Goal: Information Seeking & Learning: Learn about a topic

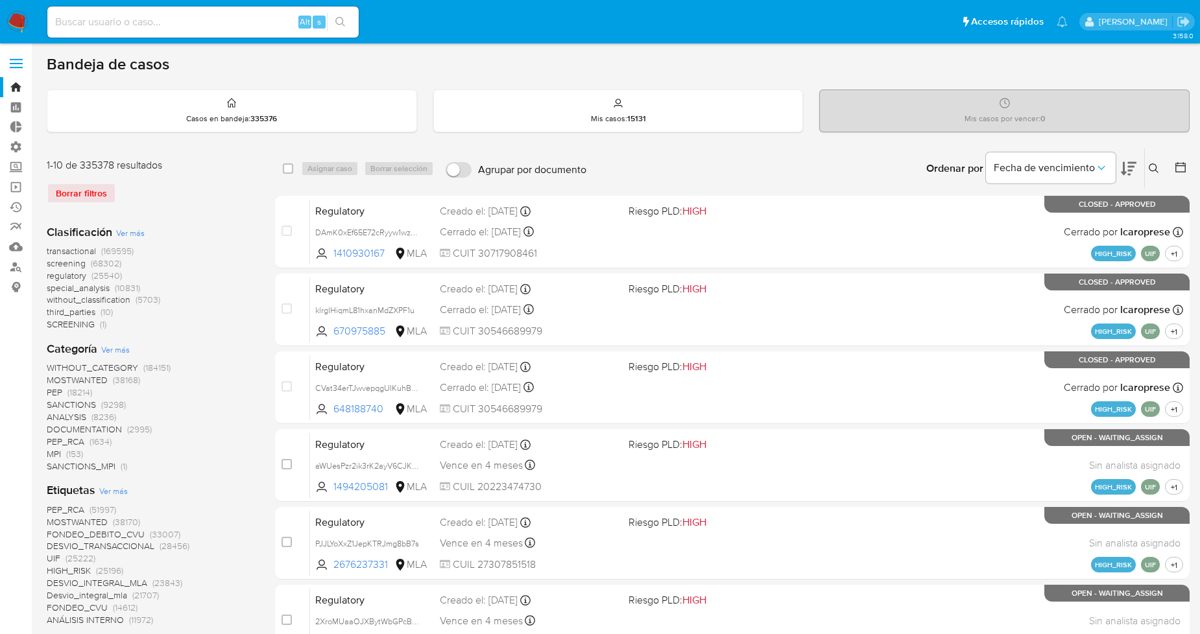
click at [93, 198] on div "Borrar filtros" at bounding box center [151, 193] width 208 height 21
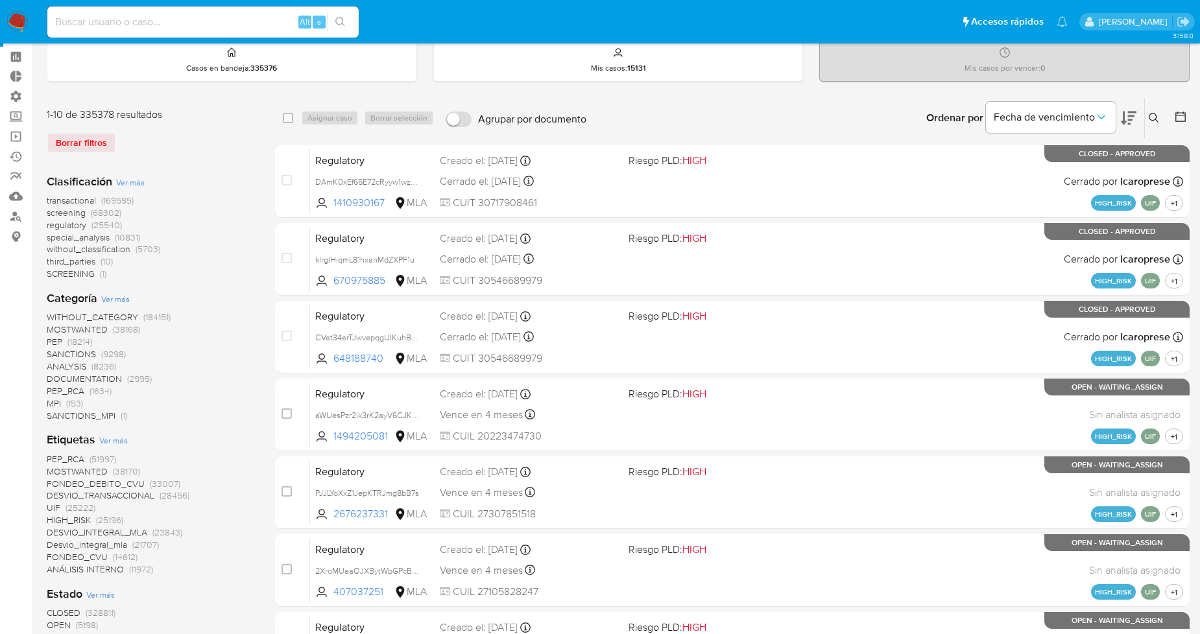
scroll to position [72, 0]
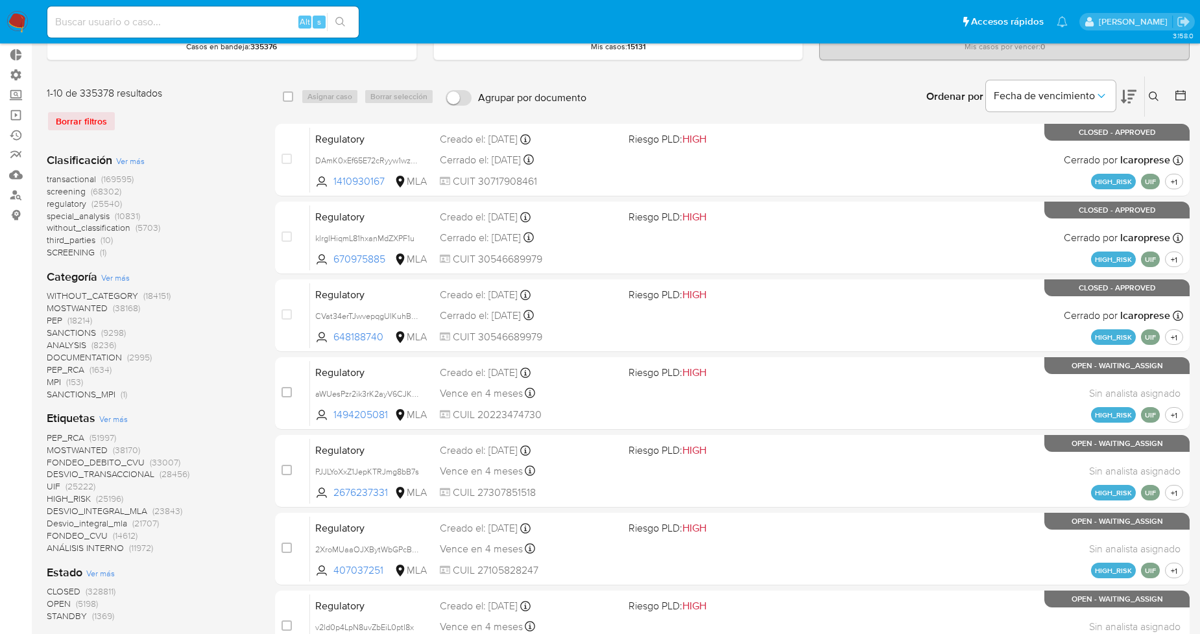
click at [114, 420] on span "Ver más" at bounding box center [113, 419] width 29 height 12
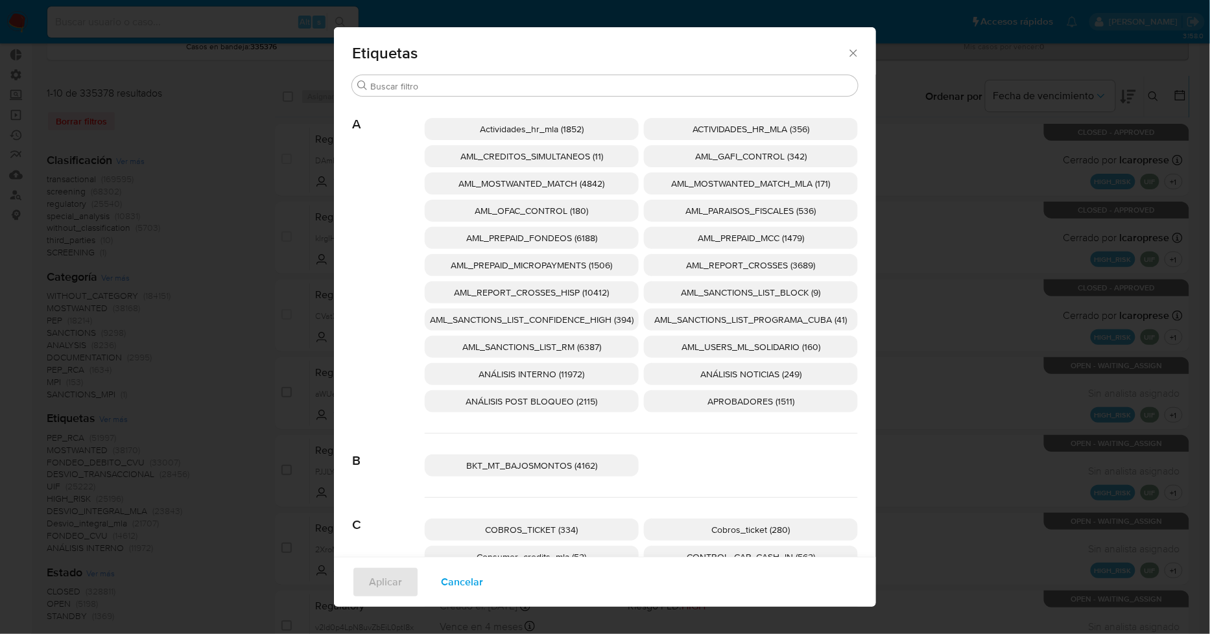
click at [442, 584] on span "Cancelar" at bounding box center [462, 582] width 42 height 29
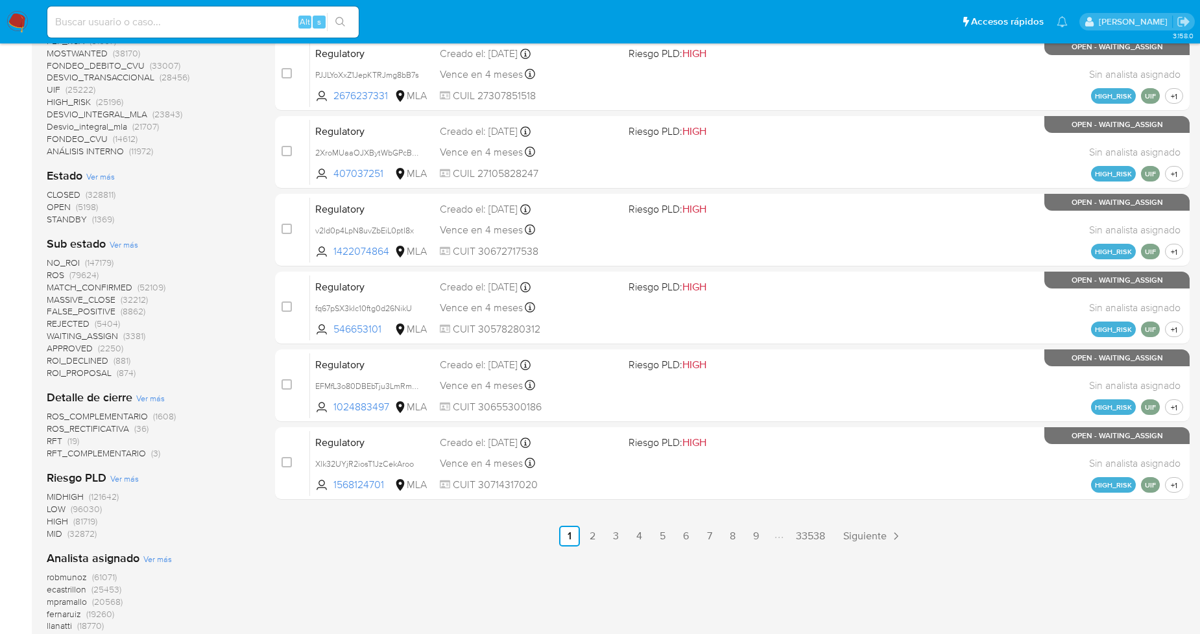
scroll to position [504, 0]
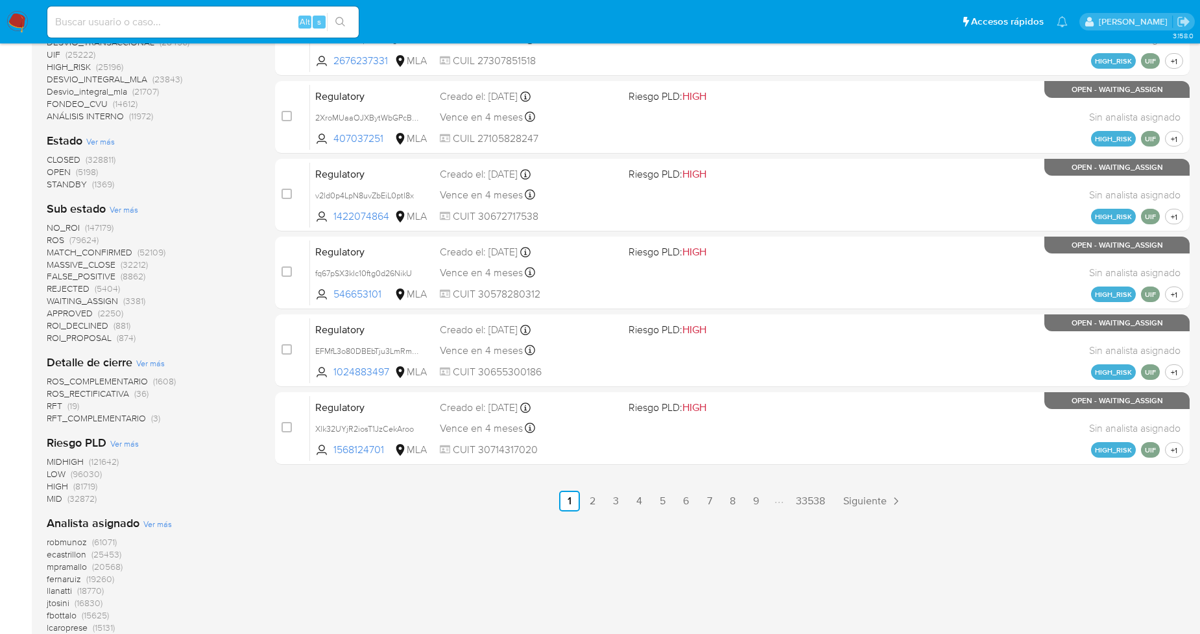
click at [58, 496] on span "MID" at bounding box center [55, 498] width 16 height 13
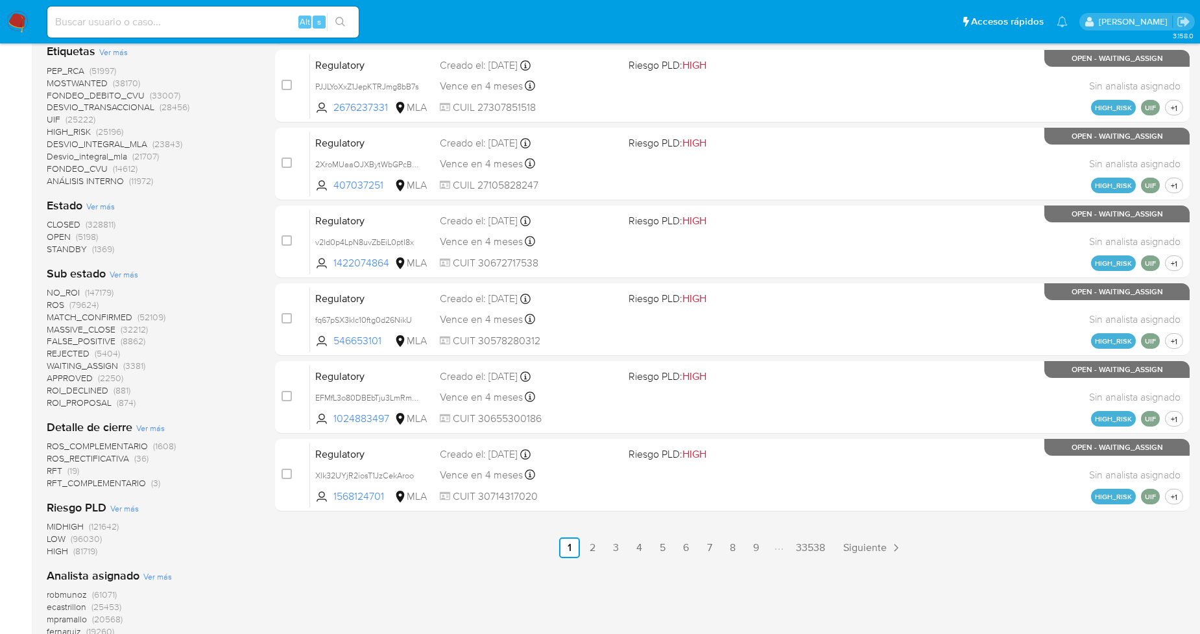
scroll to position [360, 0]
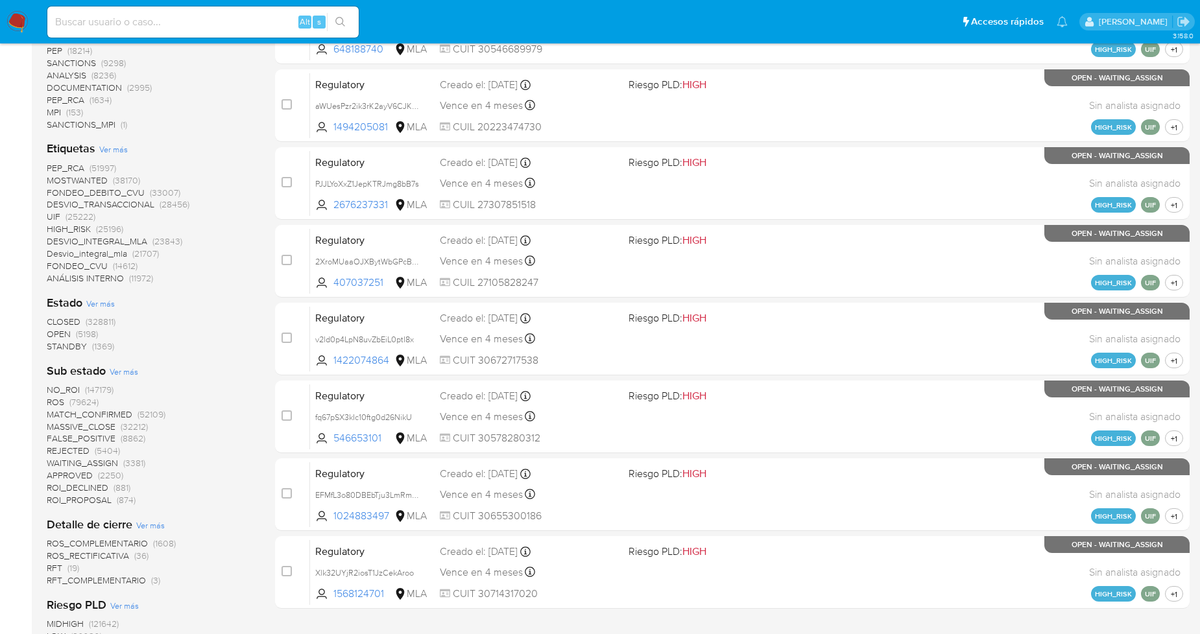
click at [50, 337] on span "OPEN" at bounding box center [59, 334] width 24 height 13
click at [67, 333] on span "STANDBY" at bounding box center [67, 334] width 40 height 13
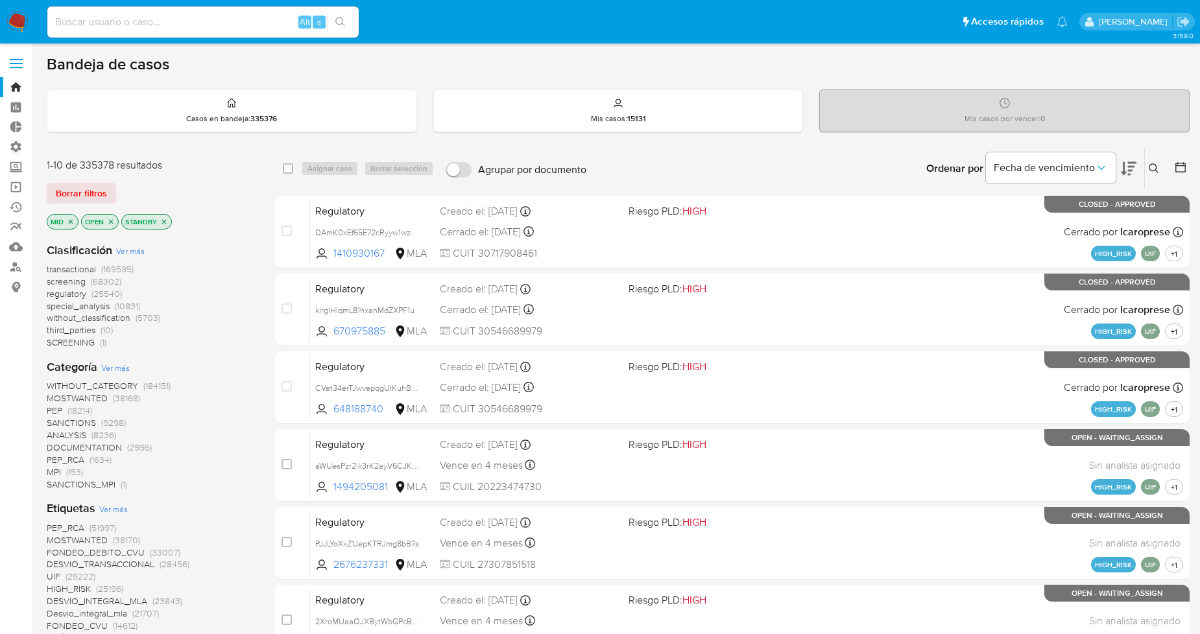
click at [1176, 170] on icon at bounding box center [1180, 167] width 10 height 10
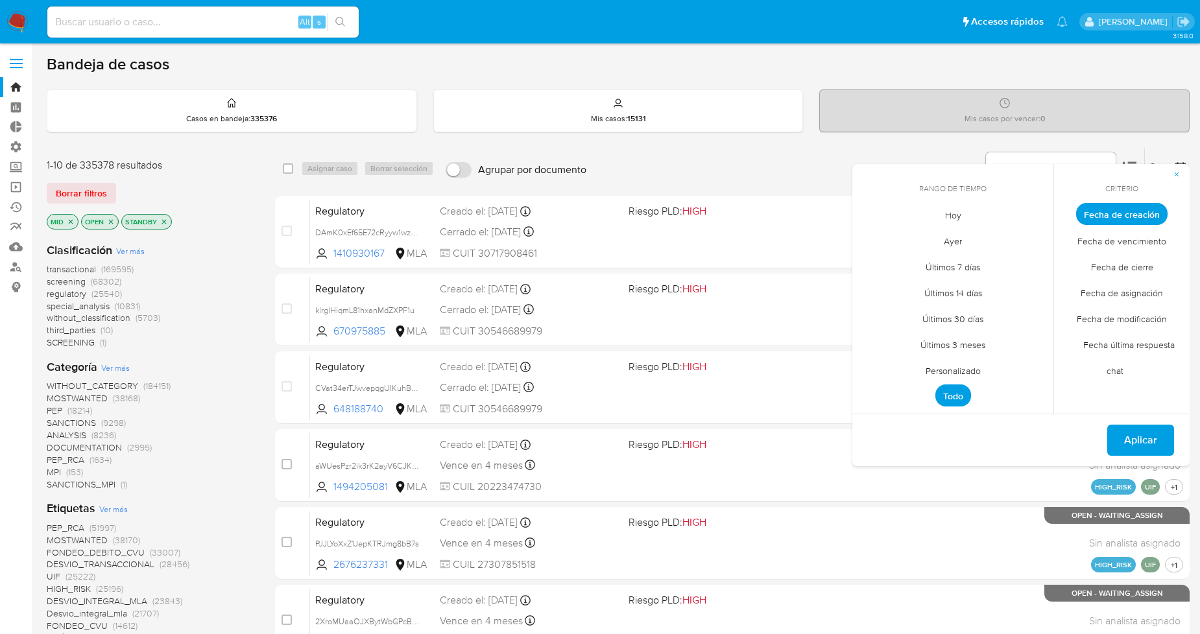
click at [1125, 215] on span "Fecha de creación" at bounding box center [1121, 214] width 91 height 22
click at [965, 376] on span "Personalizado" at bounding box center [953, 370] width 82 height 27
click at [870, 239] on icon "Mes anterior" at bounding box center [873, 238] width 16 height 16
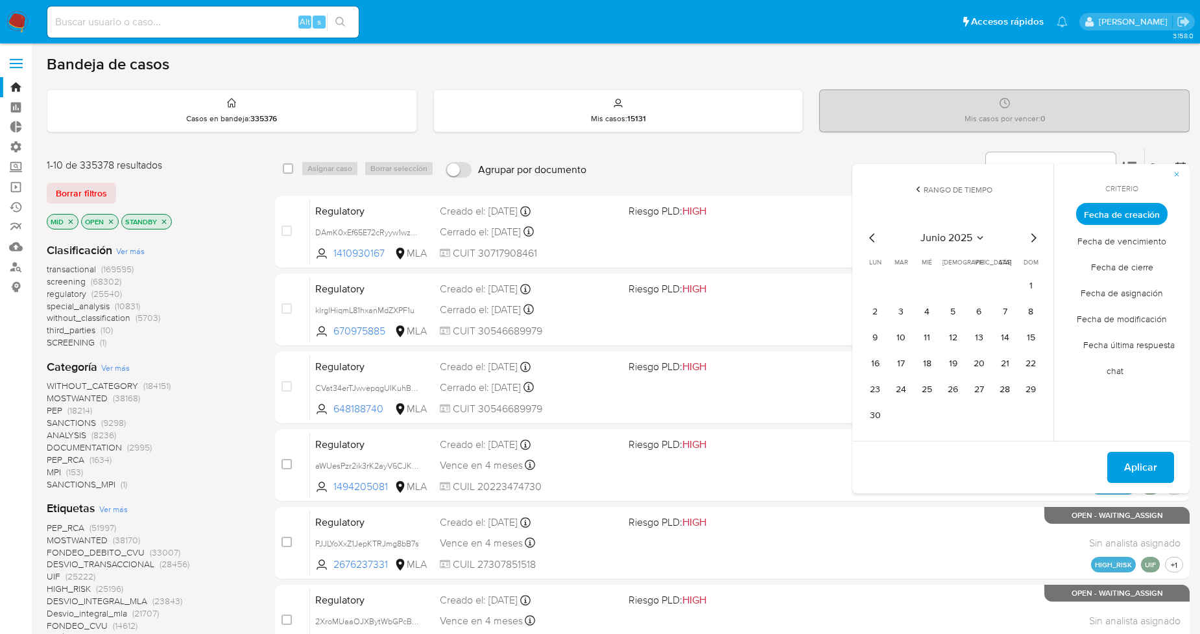
click at [1030, 236] on icon "Mes siguiente" at bounding box center [1034, 238] width 16 height 16
click at [955, 308] on button "10" at bounding box center [953, 312] width 21 height 21
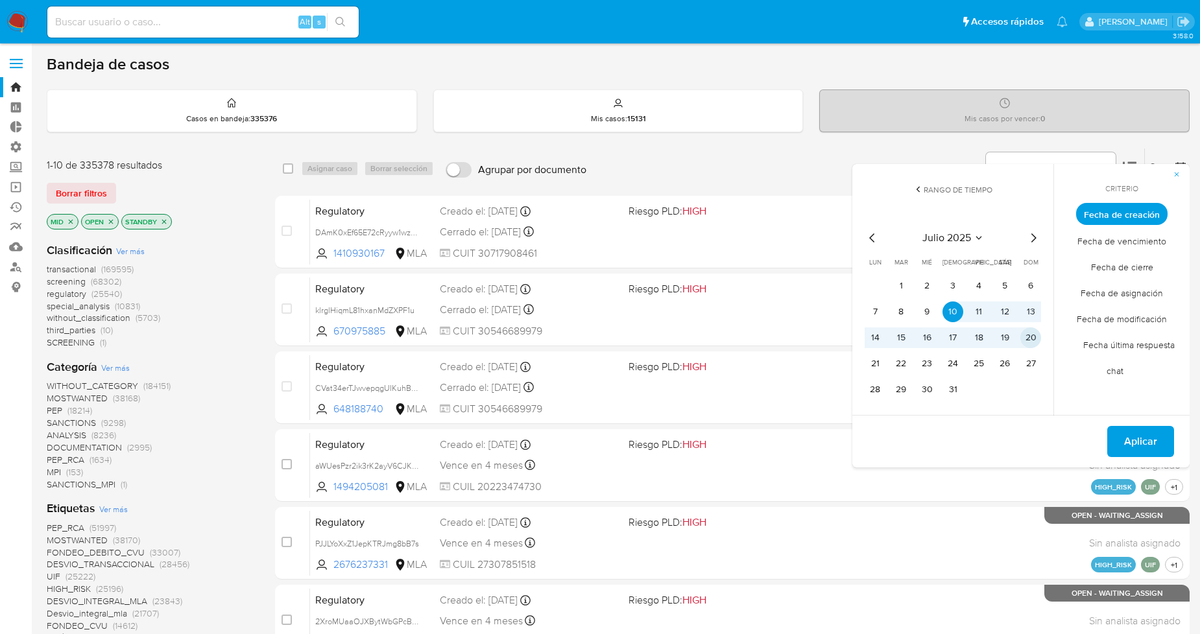
click at [1029, 333] on button "20" at bounding box center [1030, 338] width 21 height 21
click at [1130, 440] on span "Aplicar" at bounding box center [1140, 441] width 33 height 29
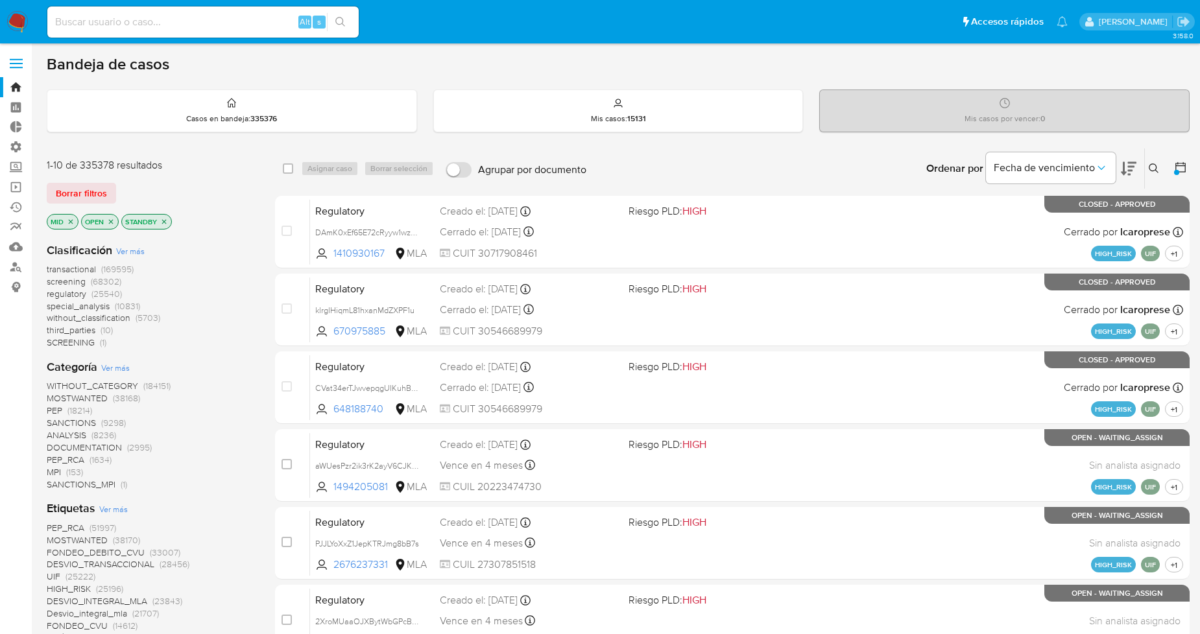
click at [69, 219] on icon "close-filter" at bounding box center [71, 221] width 5 height 5
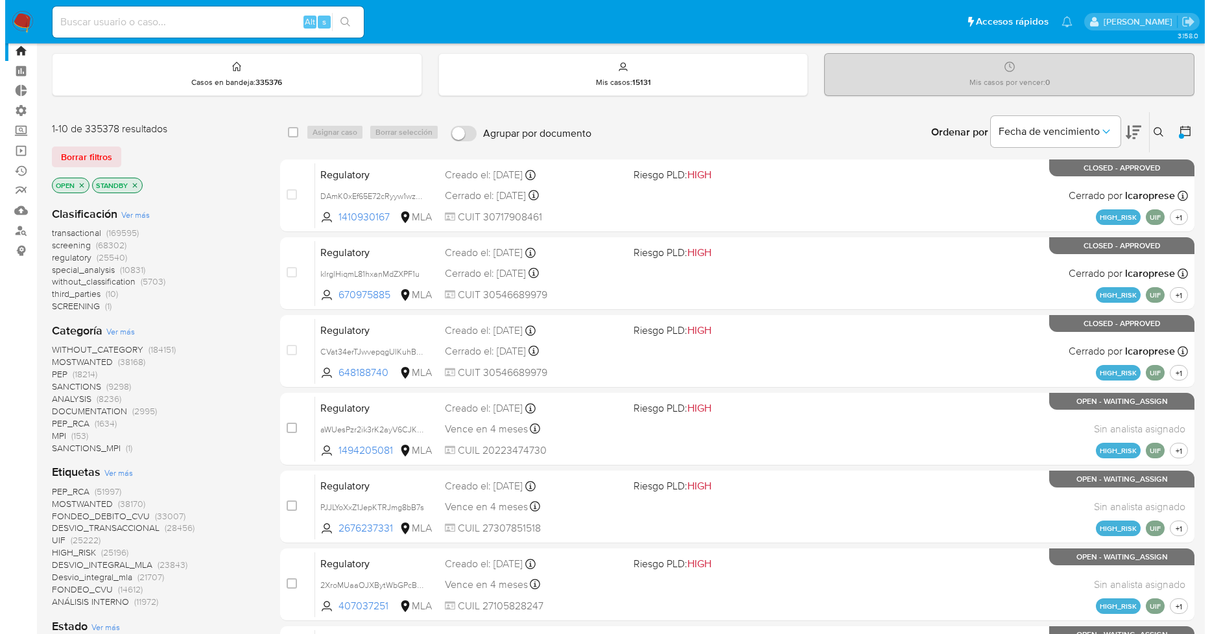
scroll to position [72, 0]
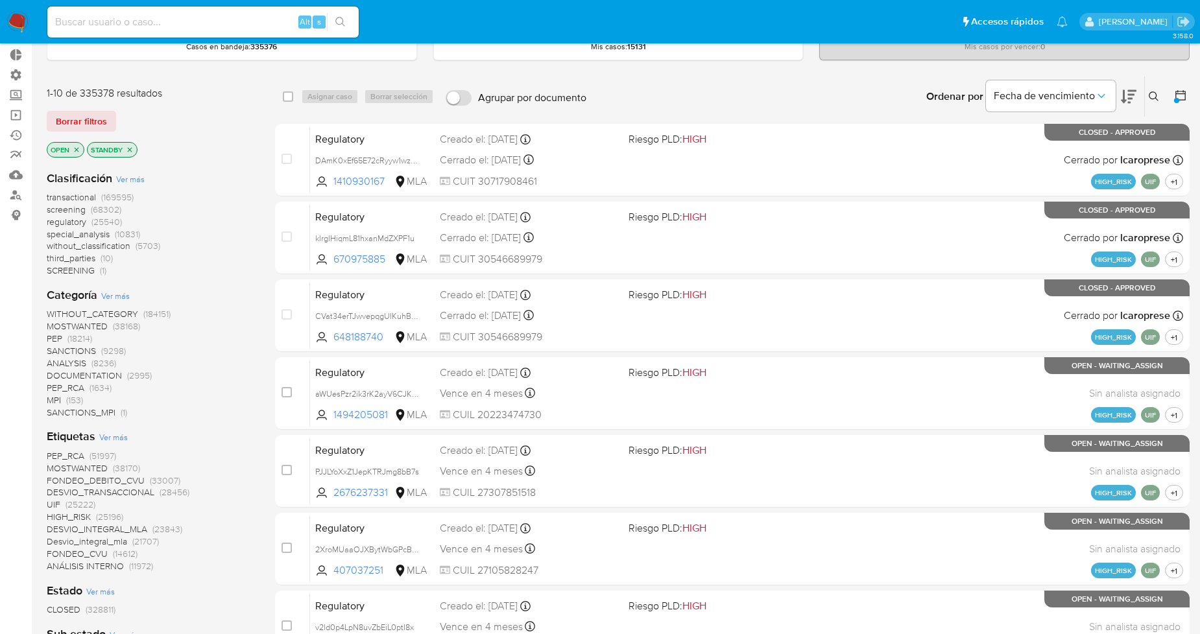
click at [118, 431] on span "Ver más" at bounding box center [113, 437] width 29 height 12
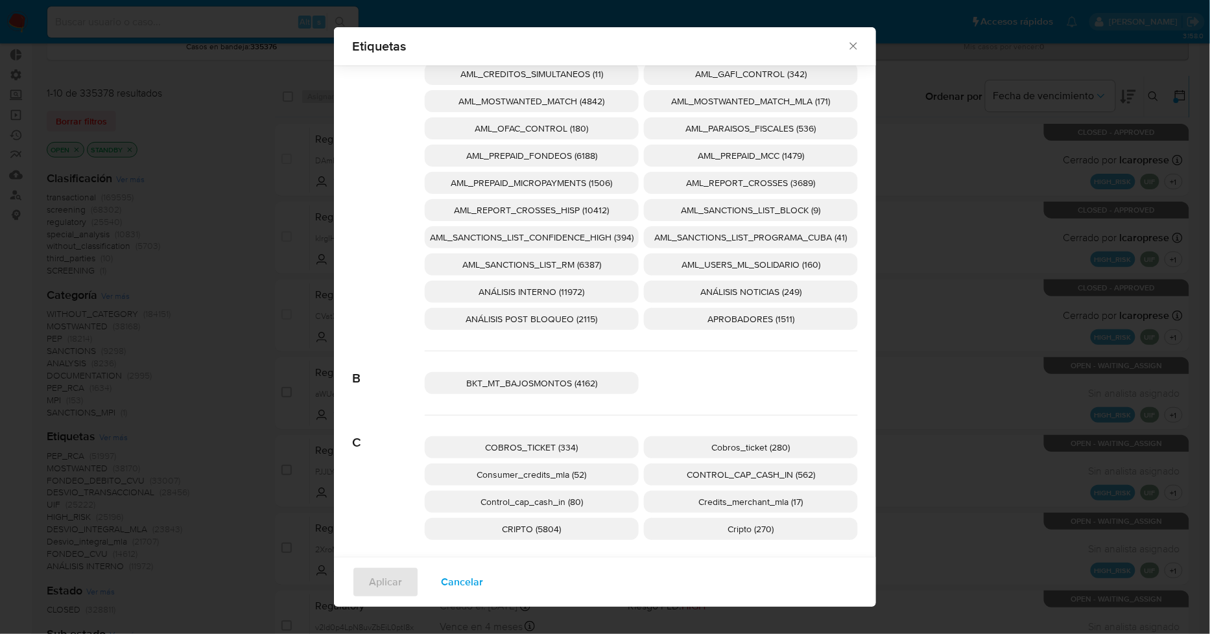
scroll to position [279, 0]
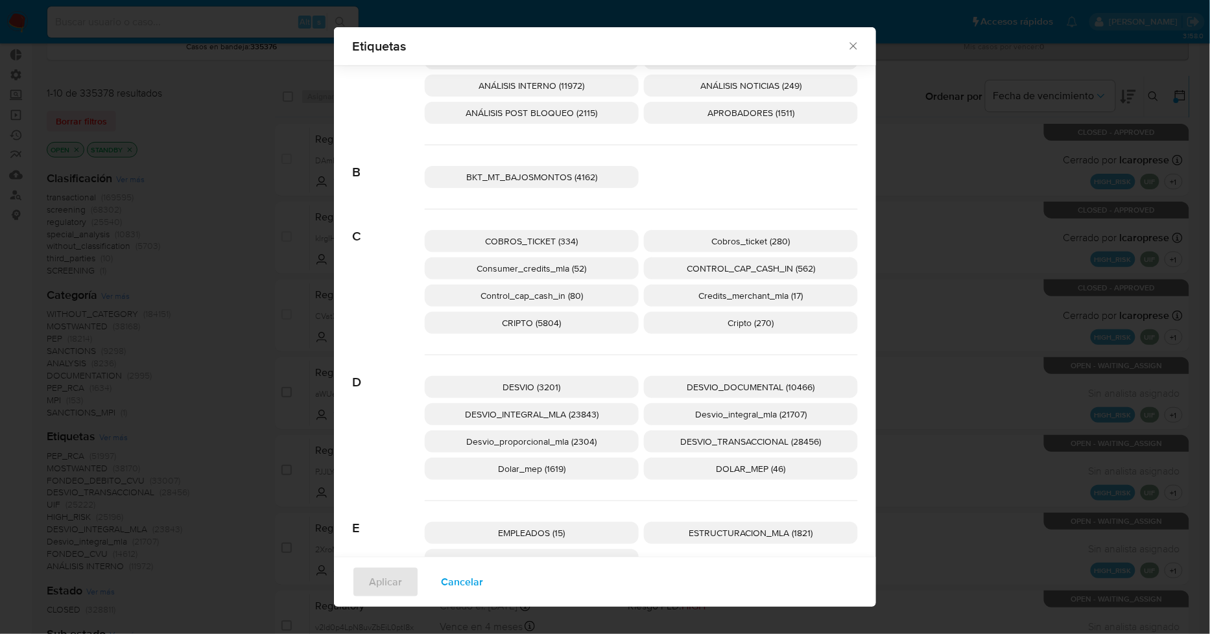
click at [565, 235] on span "COBROS_TICKET (334)" at bounding box center [532, 241] width 93 height 13
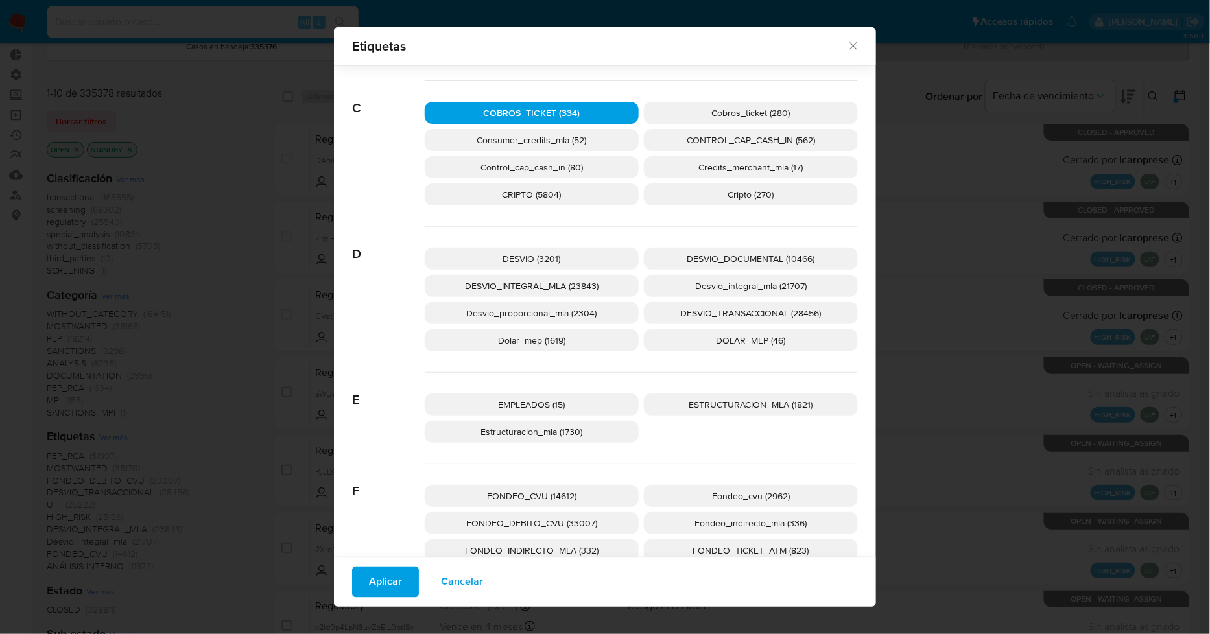
scroll to position [423, 0]
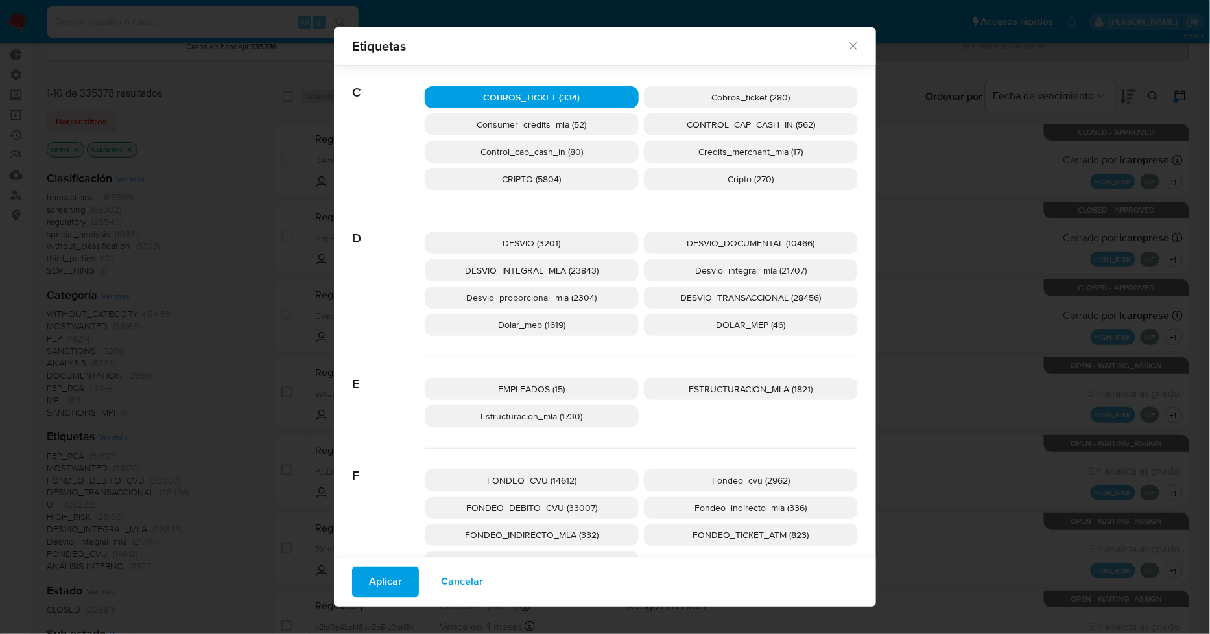
click at [699, 393] on span "ESTRUCTURACION_MLA (1821)" at bounding box center [752, 389] width 124 height 13
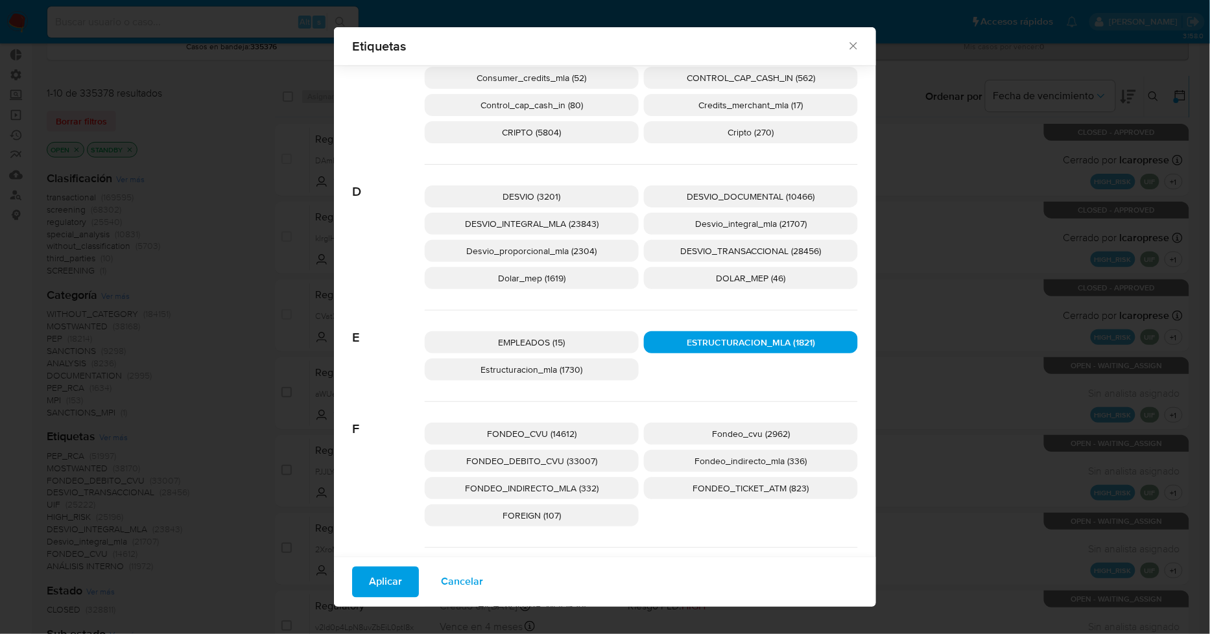
scroll to position [495, 0]
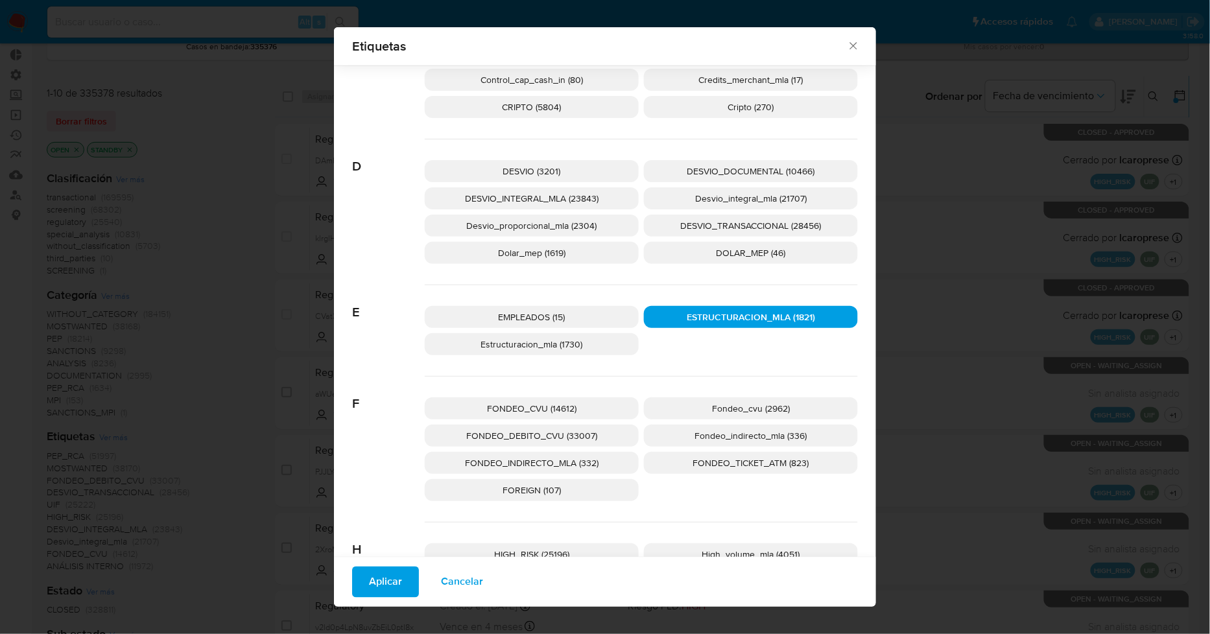
click at [618, 461] on p "FONDEO_INDIRECTO_MLA (332)" at bounding box center [532, 463] width 214 height 22
click at [801, 439] on span "Fondeo_indirecto_mla (336)" at bounding box center [751, 435] width 112 height 13
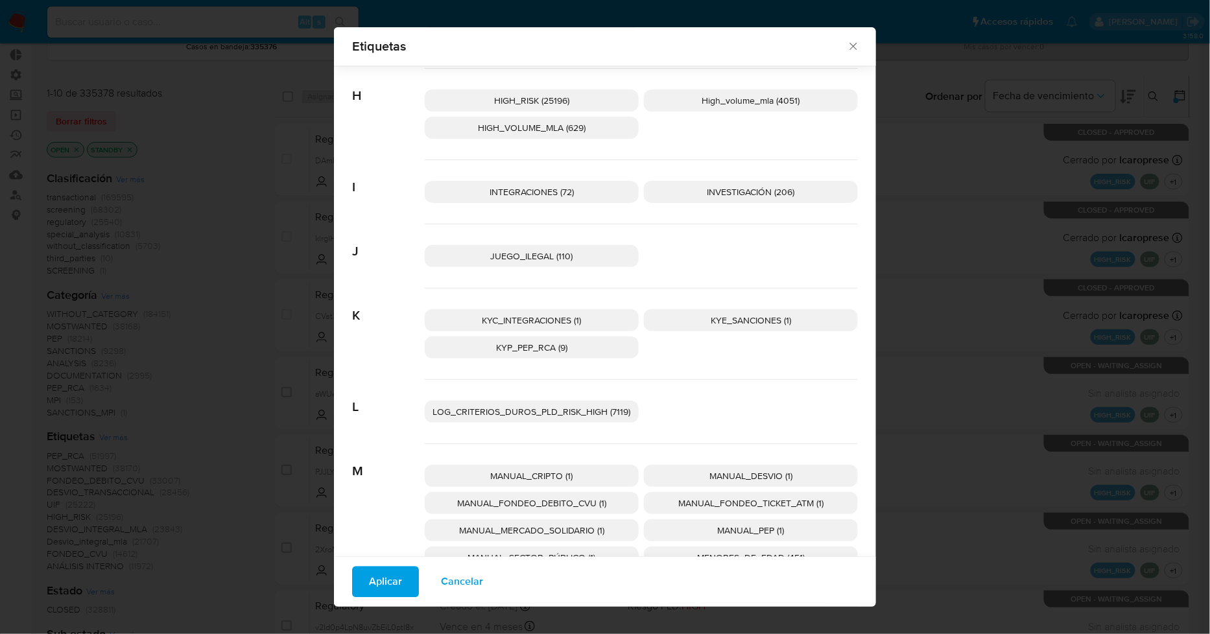
scroll to position [1072, 0]
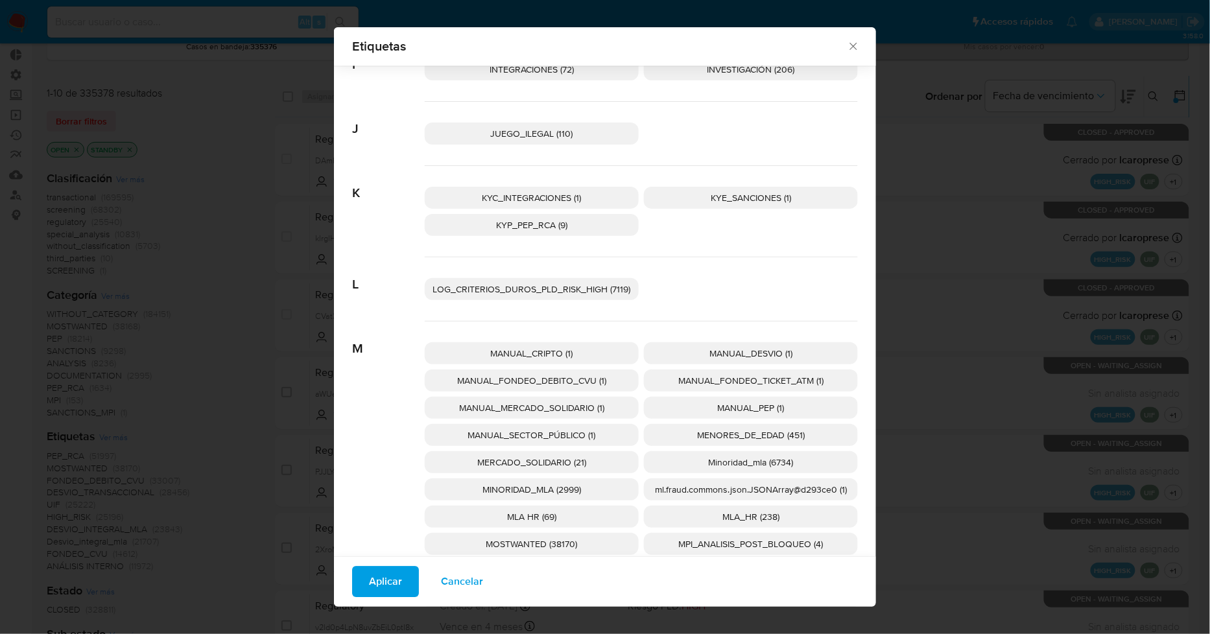
click at [594, 490] on p "MINORIDAD_MLA (2999)" at bounding box center [532, 490] width 214 height 22
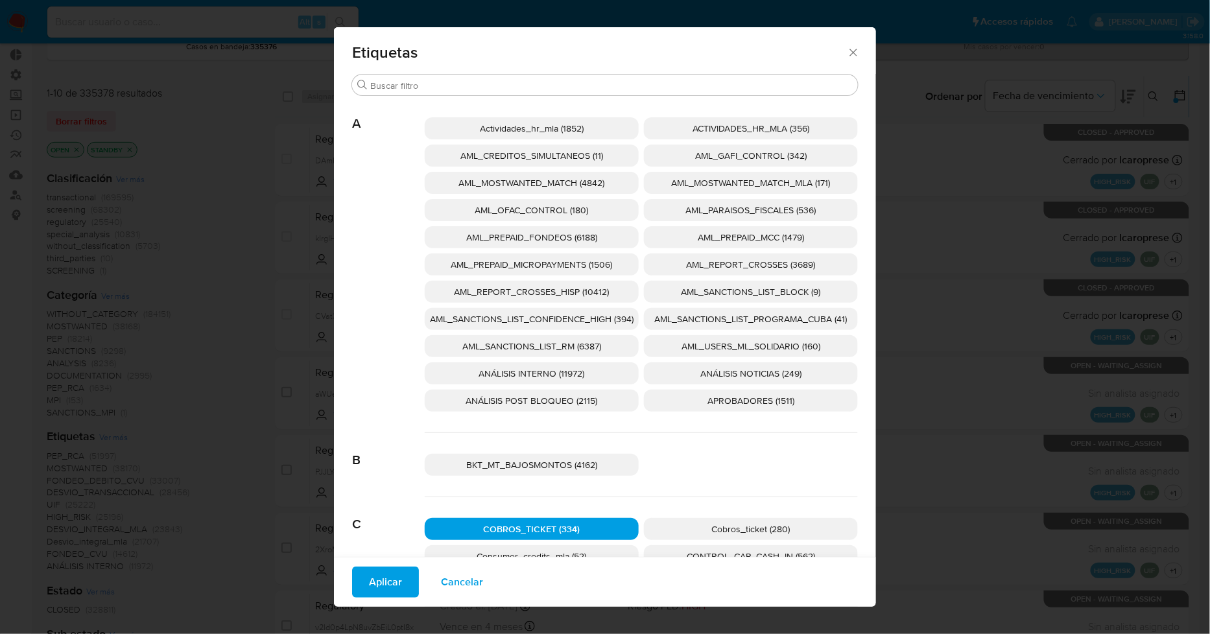
scroll to position [0, 0]
click at [728, 396] on span "APROBADORES (1511)" at bounding box center [751, 401] width 87 height 13
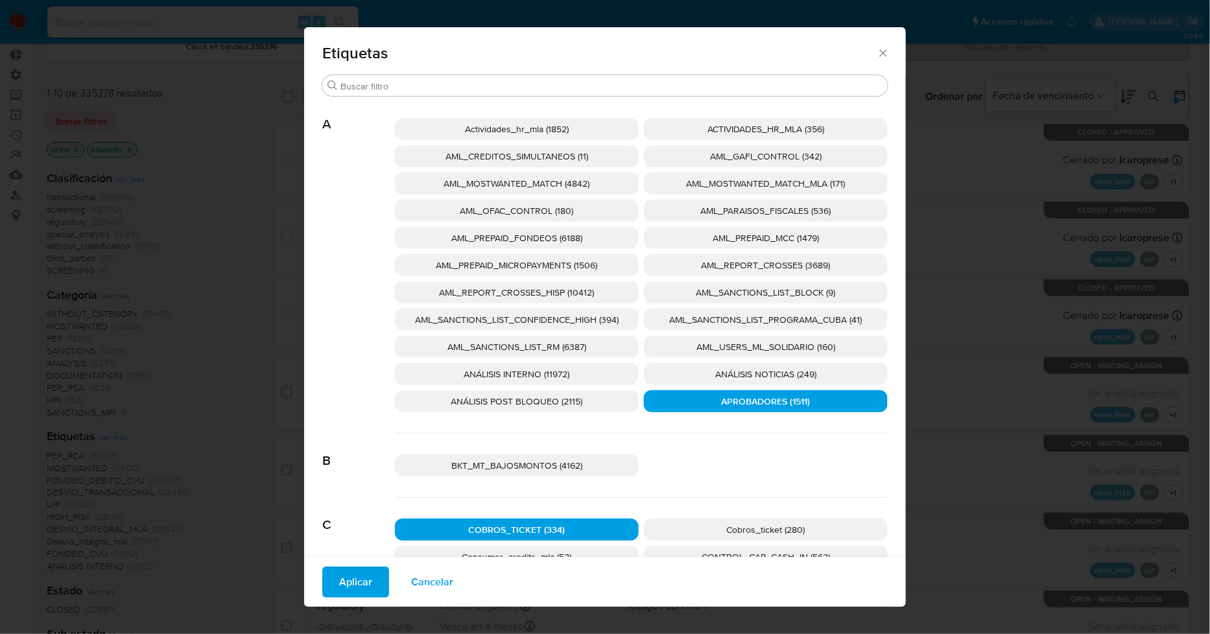
click at [538, 373] on span "ANÁLISIS INTERNO (11972)" at bounding box center [517, 374] width 106 height 13
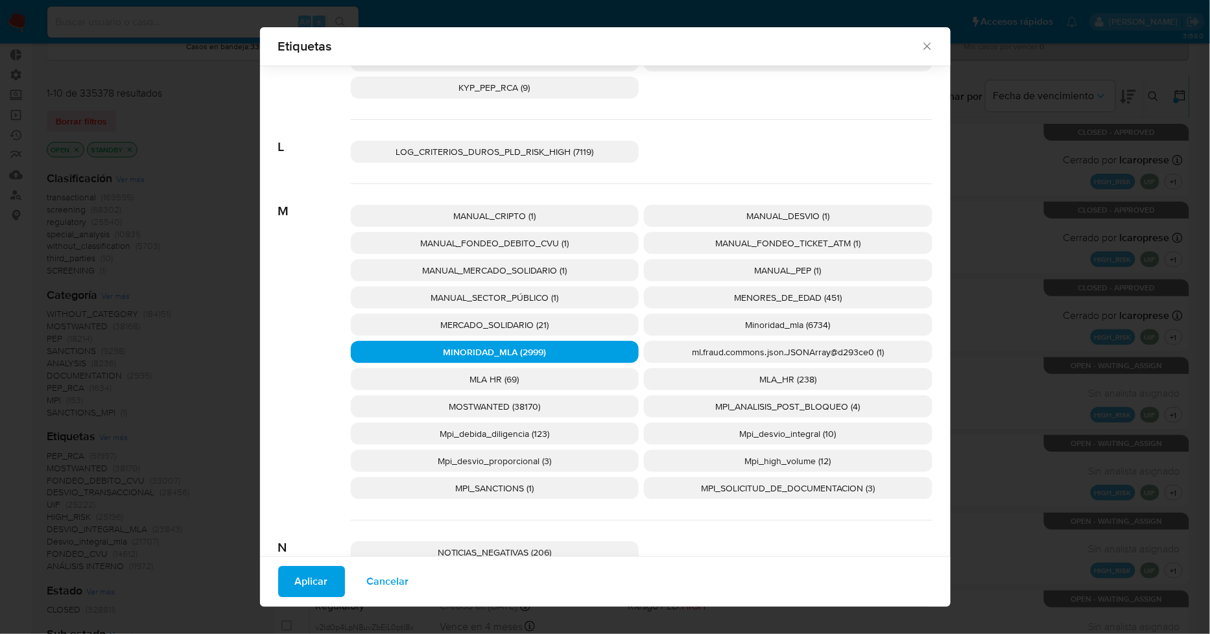
scroll to position [1432, 0]
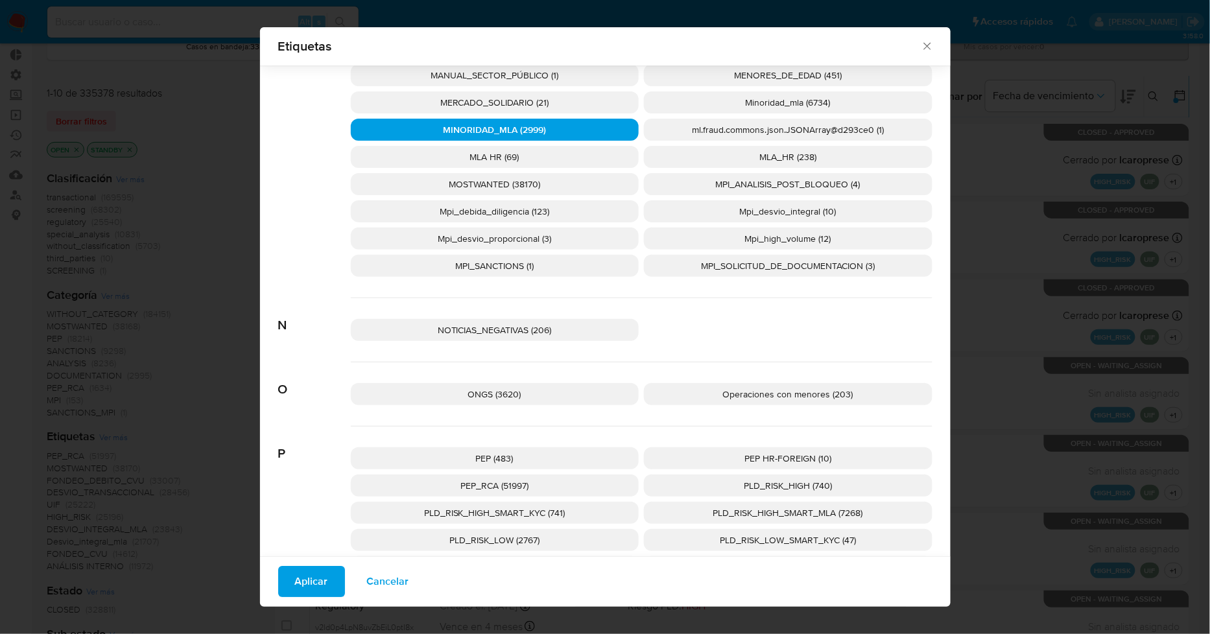
click at [765, 383] on p "Operaciones con menores (203)" at bounding box center [788, 394] width 289 height 22
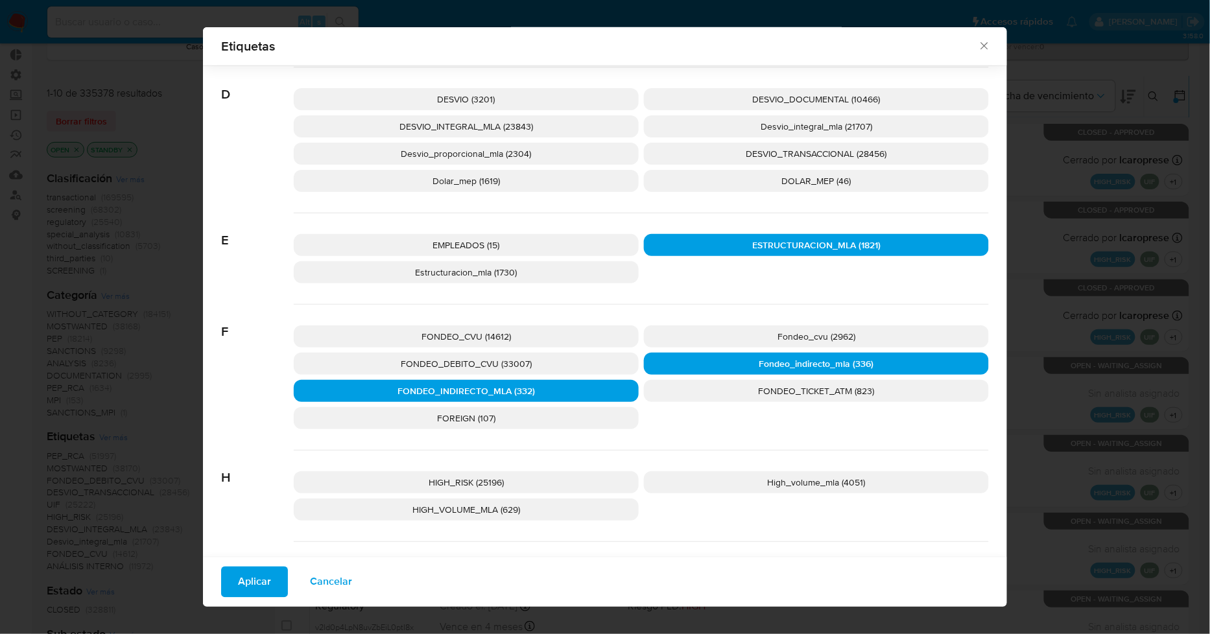
scroll to position [495, 0]
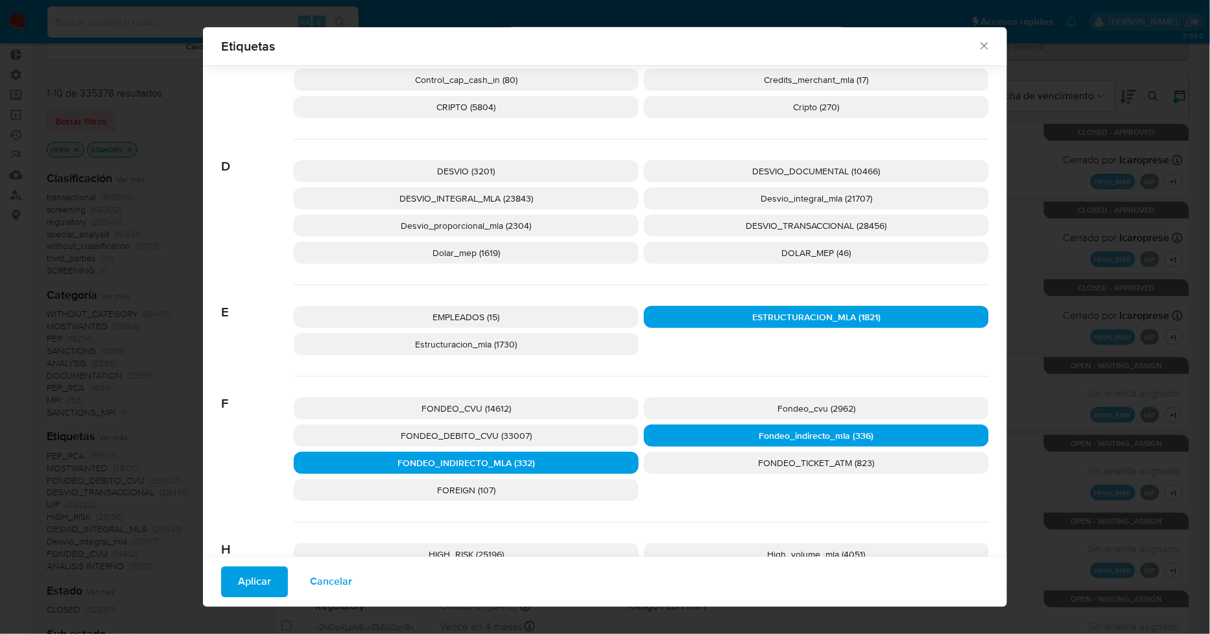
click at [575, 227] on p "Desvio_proporcional_mla (2304)" at bounding box center [466, 226] width 345 height 22
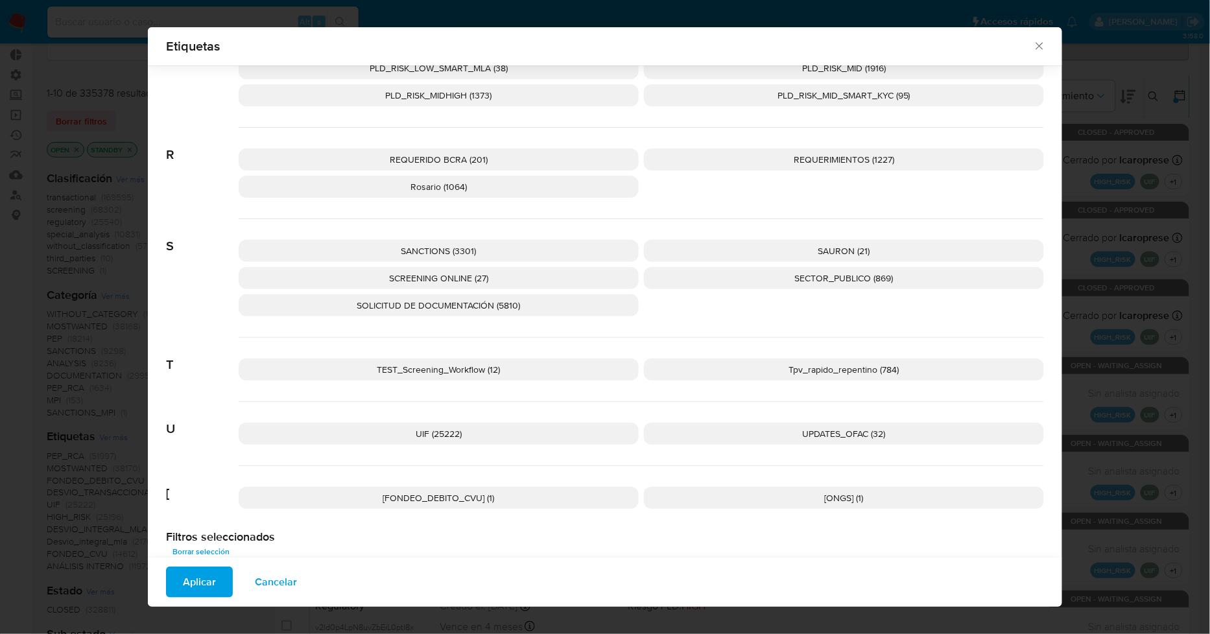
scroll to position [1936, 0]
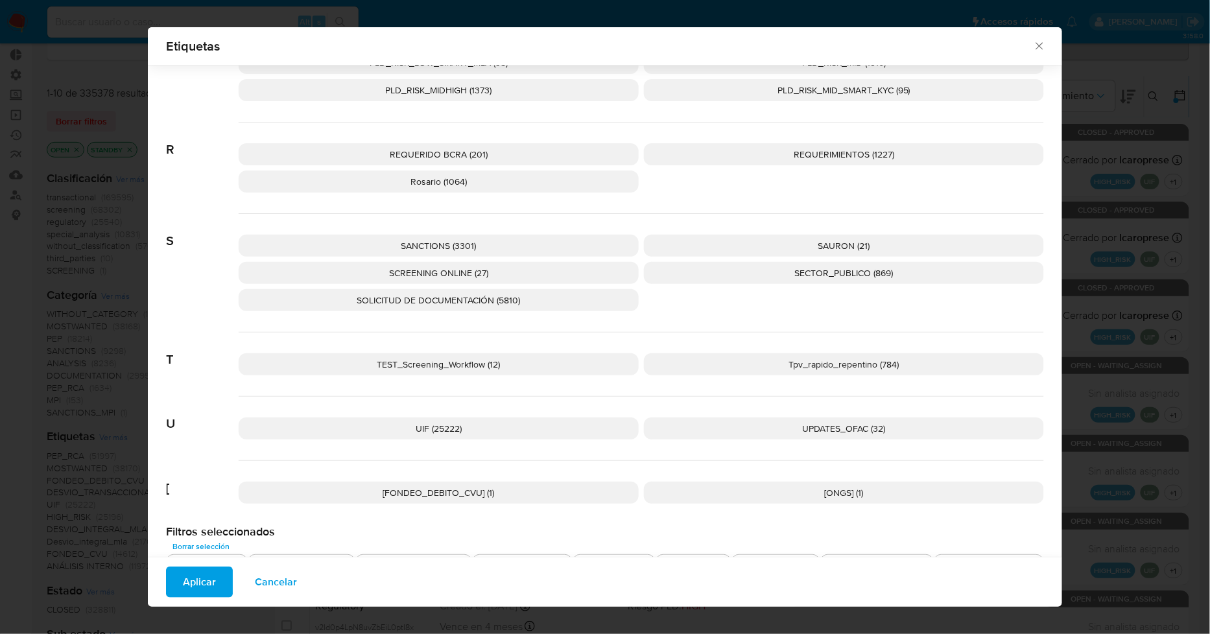
click at [769, 365] on p "Tpv_rapido_repentino (784)" at bounding box center [844, 365] width 400 height 22
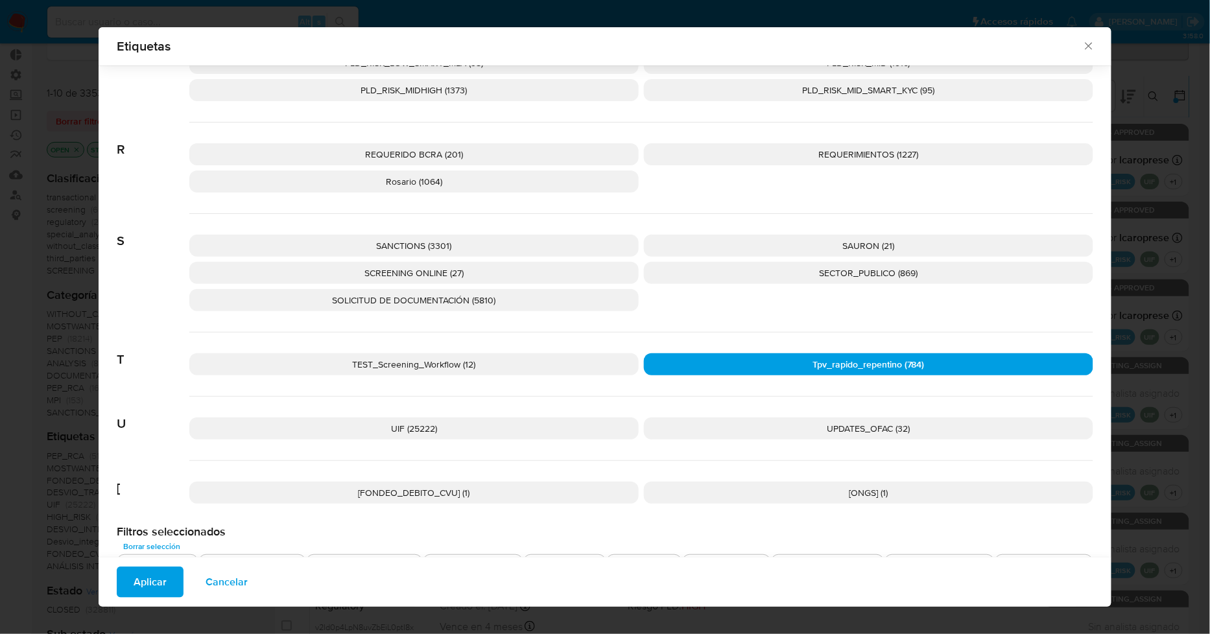
click at [169, 572] on button "Aplicar" at bounding box center [150, 582] width 67 height 31
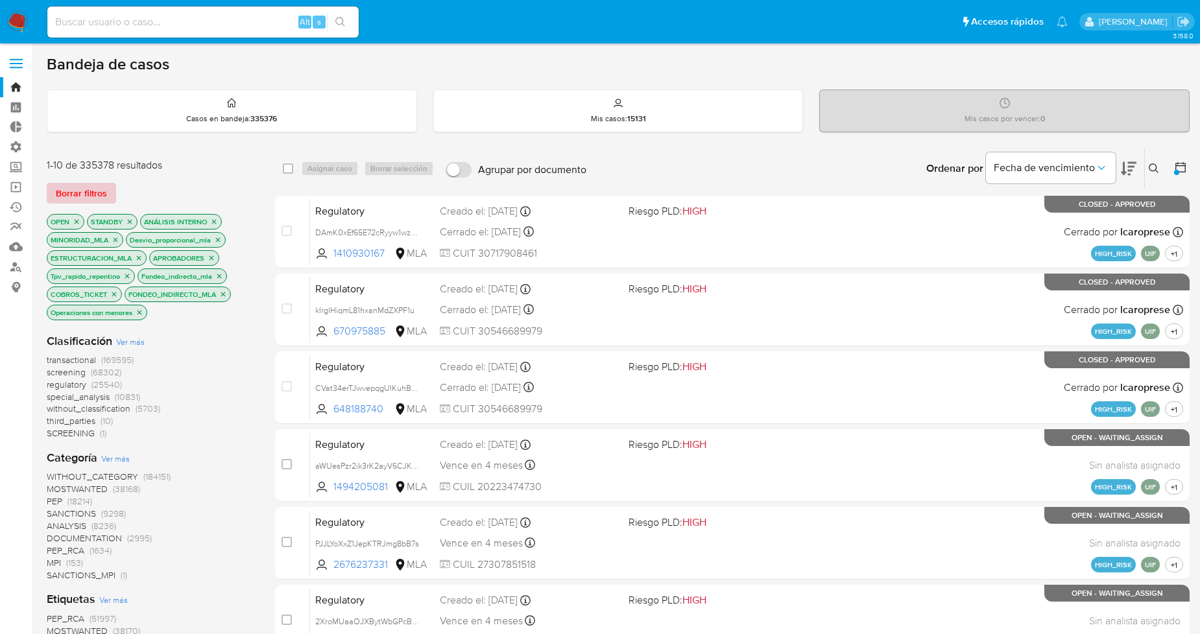
click at [89, 189] on span "Borrar filtros" at bounding box center [81, 193] width 51 height 18
